Goal: Navigation & Orientation: Find specific page/section

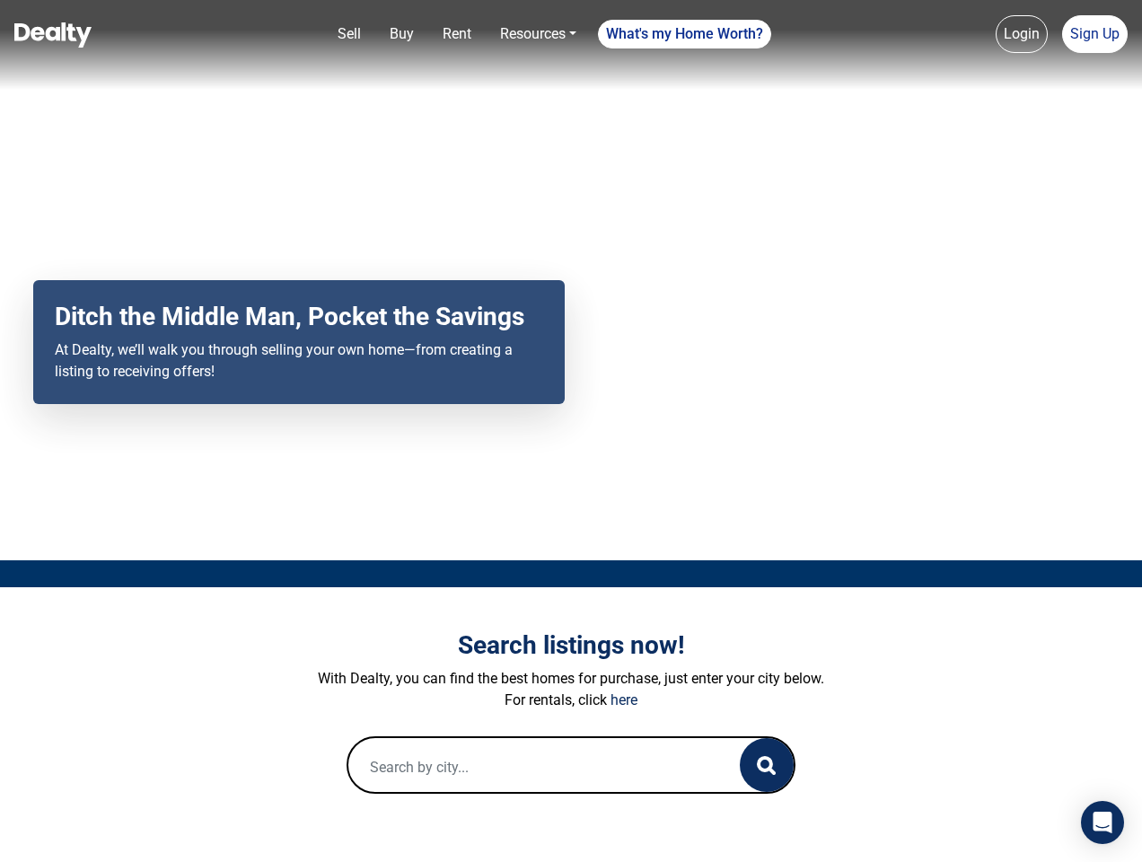
click at [571, 431] on div "Your browser does not support the video tag. Ditch the Middle Man, Pocket the S…" at bounding box center [571, 280] width 1142 height 560
click at [349, 34] on link "Sell" at bounding box center [349, 34] width 38 height 36
click at [401, 34] on link "Buy" at bounding box center [401, 34] width 39 height 36
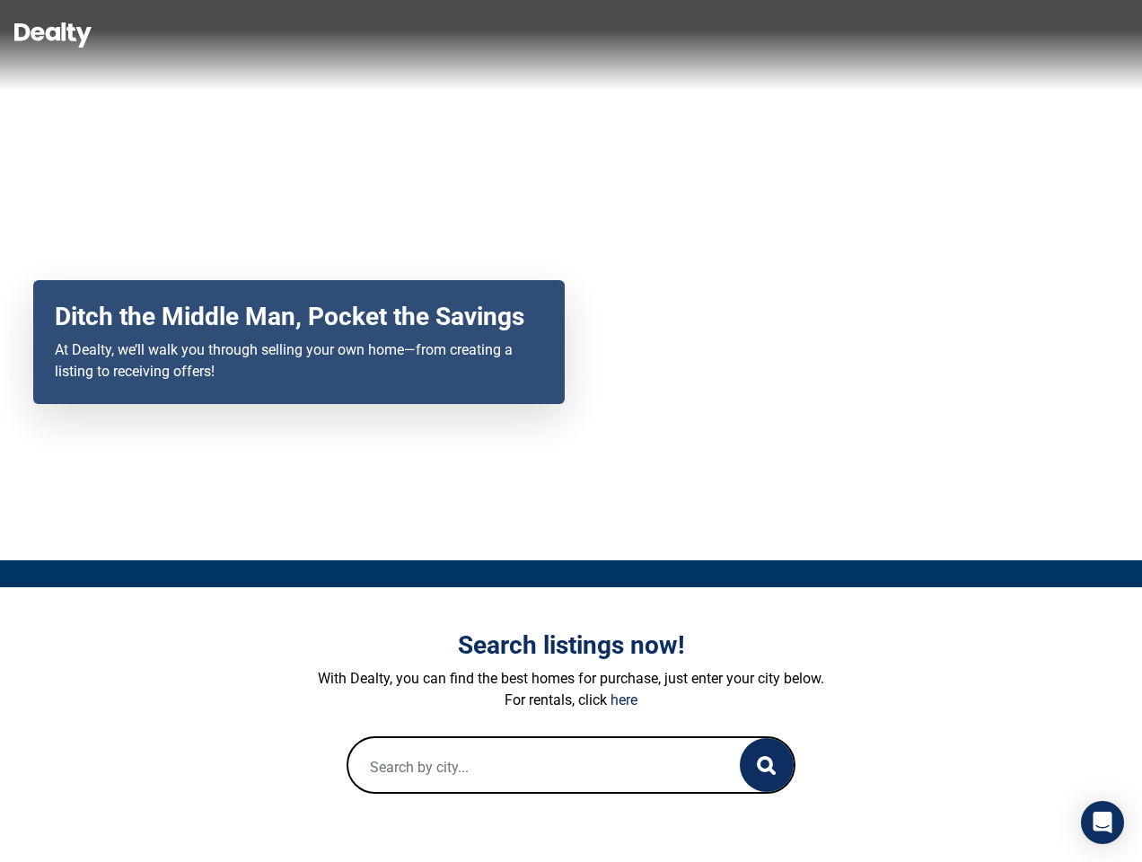
click at [457, 34] on link "Rent" at bounding box center [456, 34] width 43 height 36
click at [538, 34] on link "Resources" at bounding box center [538, 34] width 91 height 36
click at [685, 34] on link "What's my Home Worth?" at bounding box center [684, 34] width 173 height 29
click at [1022, 34] on link "Login" at bounding box center [1021, 34] width 52 height 38
click at [1094, 34] on link "Sign Up" at bounding box center [1095, 34] width 66 height 38
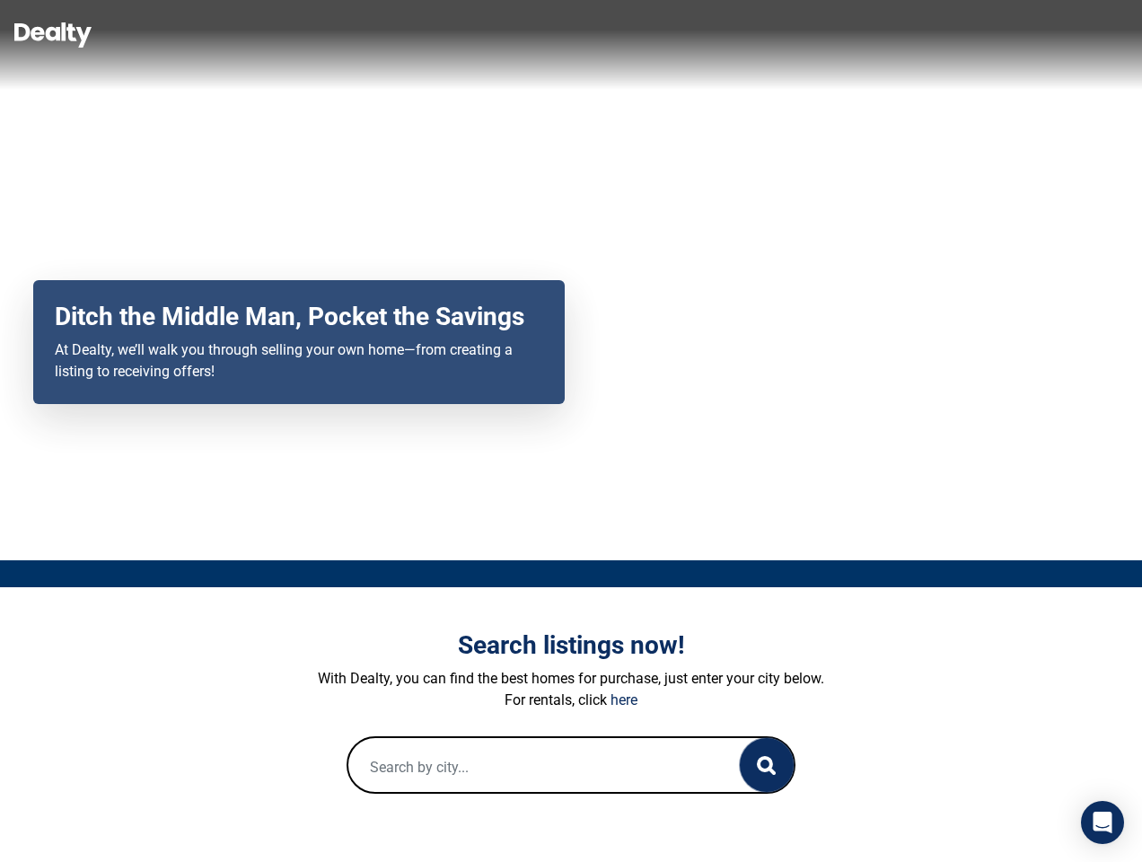
click at [767, 765] on icon "button" at bounding box center [766, 765] width 19 height 19
click at [1102, 822] on icon "Open Intercom Messenger" at bounding box center [1102, 822] width 19 height 22
